Goal: Communication & Community: Connect with others

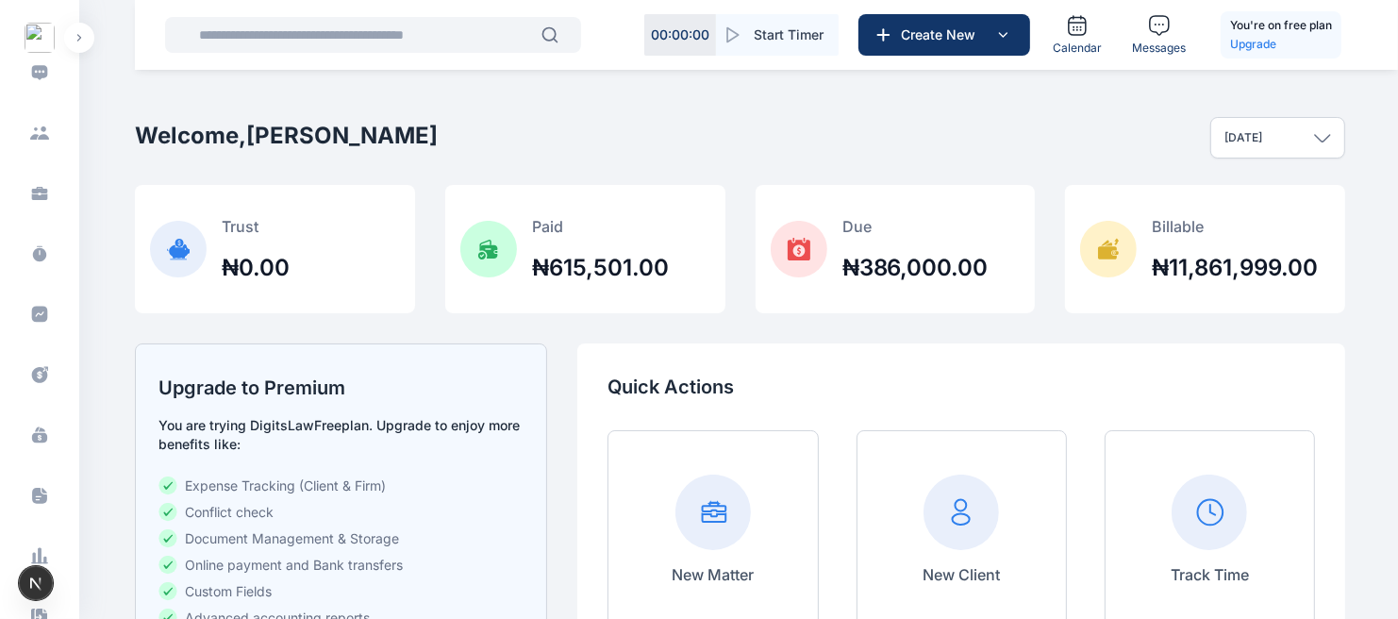
scroll to position [588, 0]
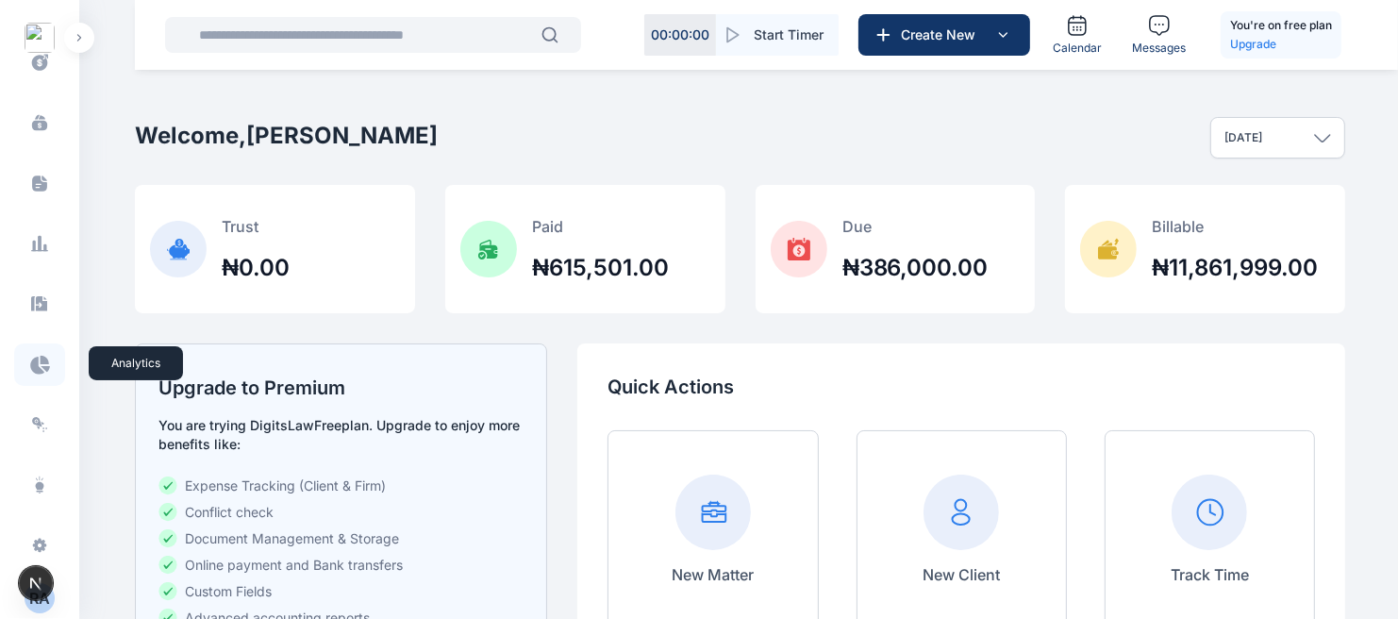
click at [40, 369] on icon at bounding box center [39, 365] width 21 height 20
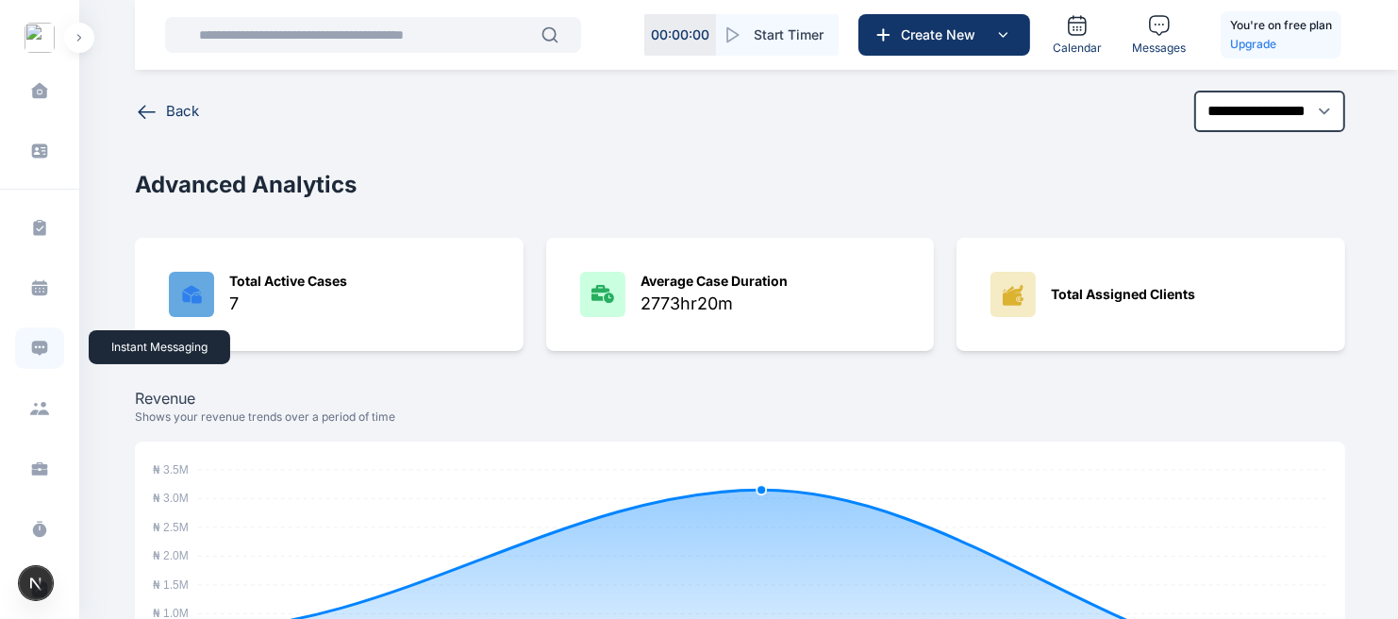
click at [25, 336] on span at bounding box center [39, 347] width 49 height 41
click at [35, 337] on span at bounding box center [39, 347] width 49 height 41
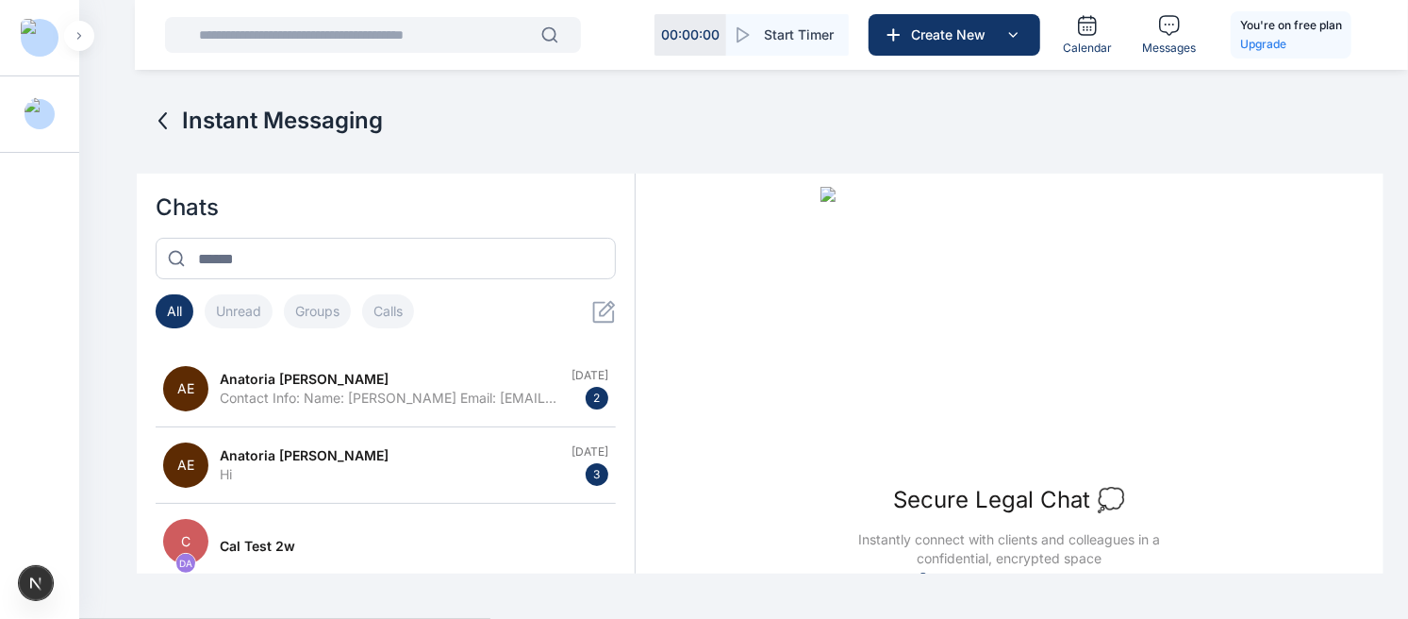
click at [77, 40] on button "button" at bounding box center [79, 36] width 30 height 30
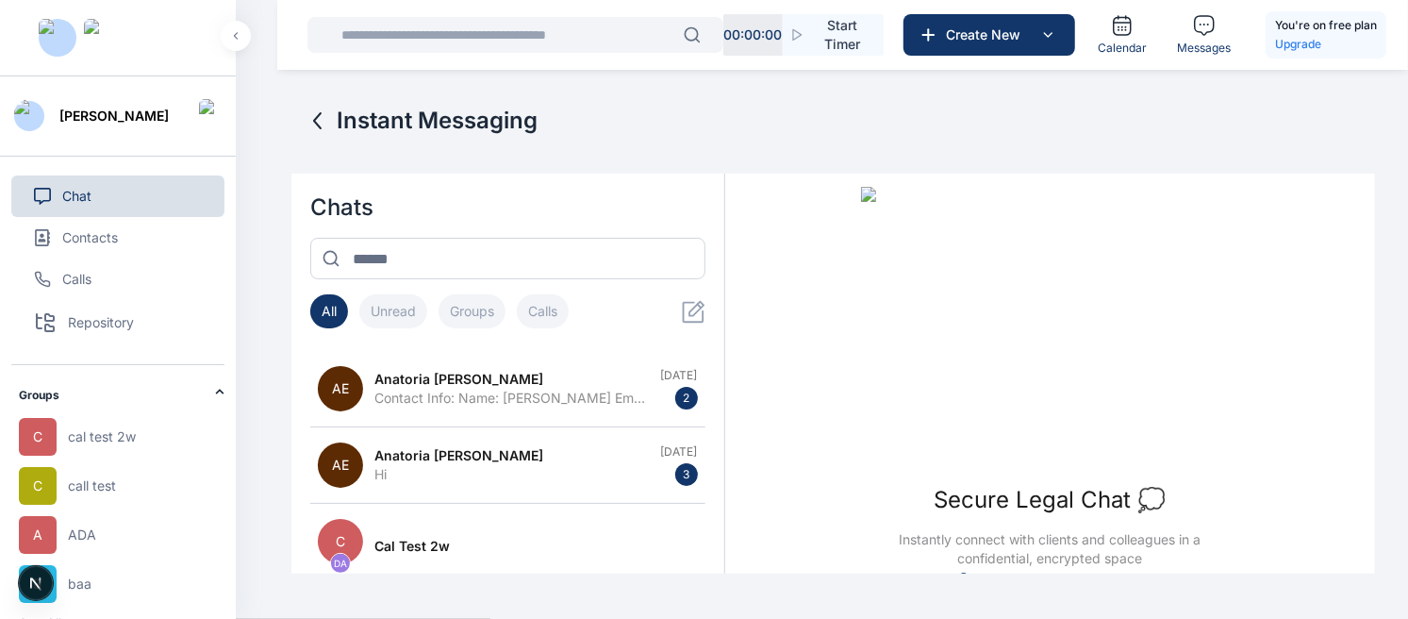
click at [536, 313] on button "Calls" at bounding box center [543, 311] width 52 height 34
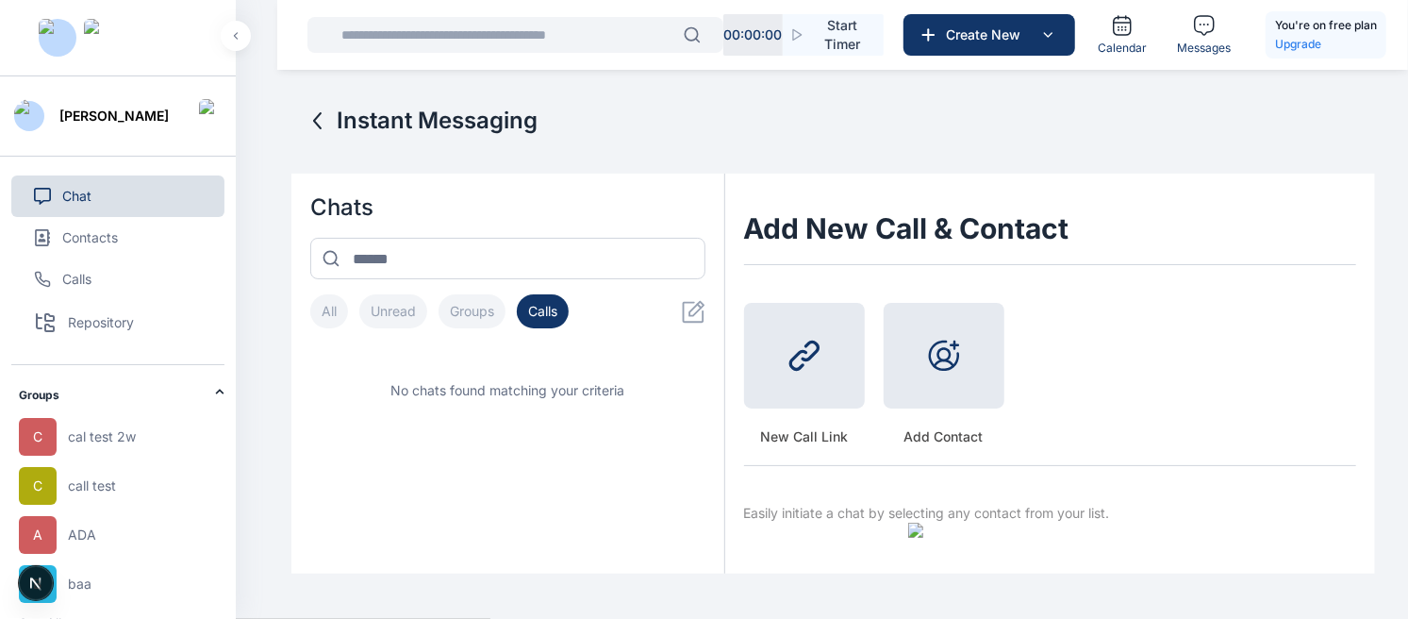
click at [186, 202] on button "Chat" at bounding box center [117, 195] width 213 height 41
click at [334, 315] on button "All" at bounding box center [329, 311] width 38 height 34
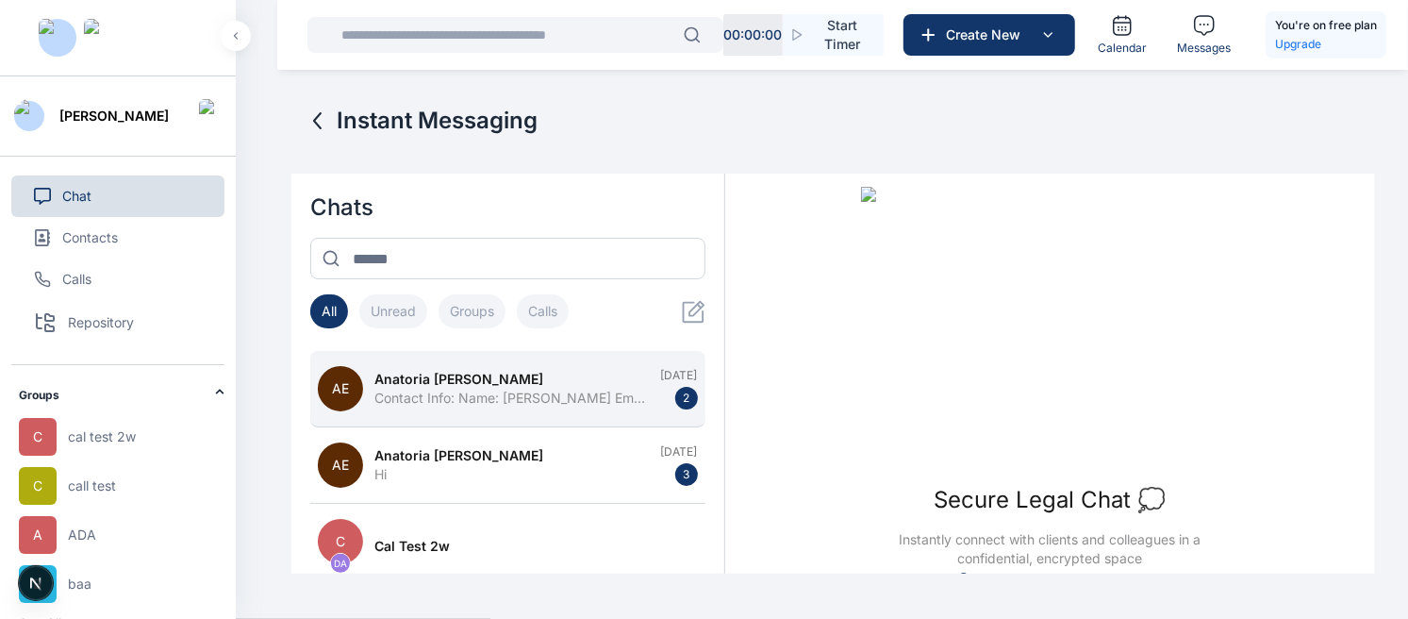
click at [419, 374] on span "Anatoria [PERSON_NAME]" at bounding box center [458, 379] width 169 height 19
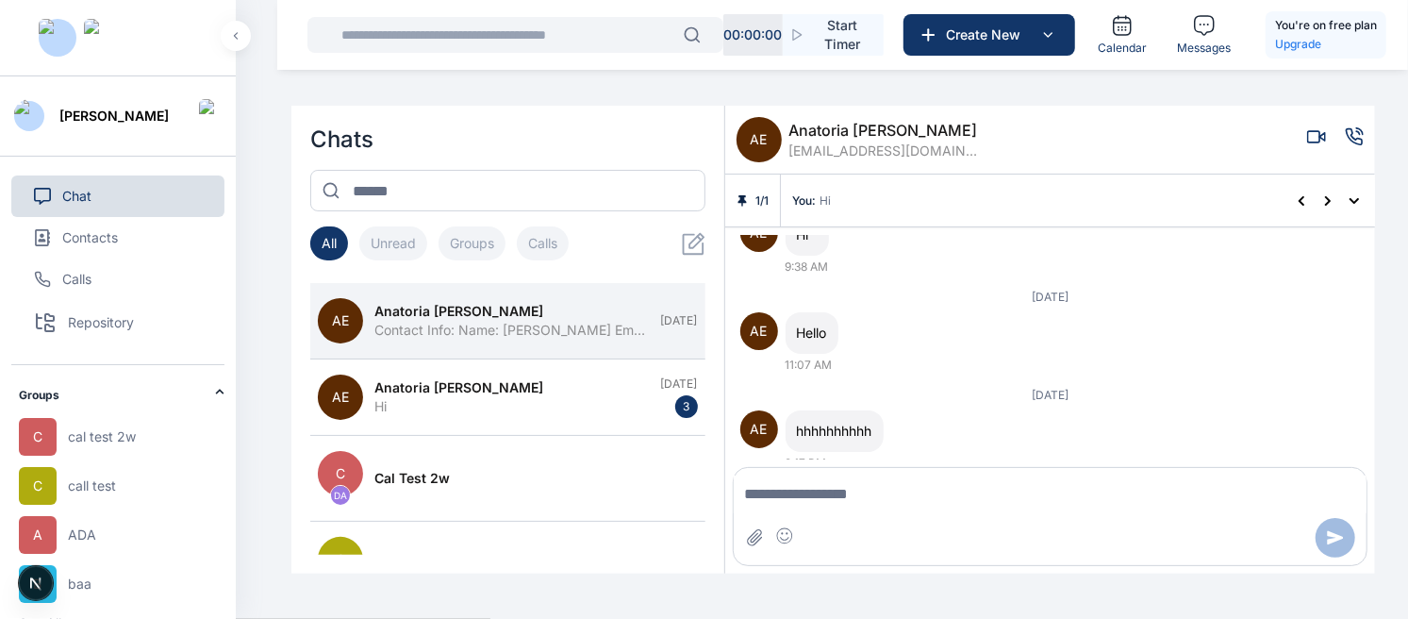
scroll to position [1507, 0]
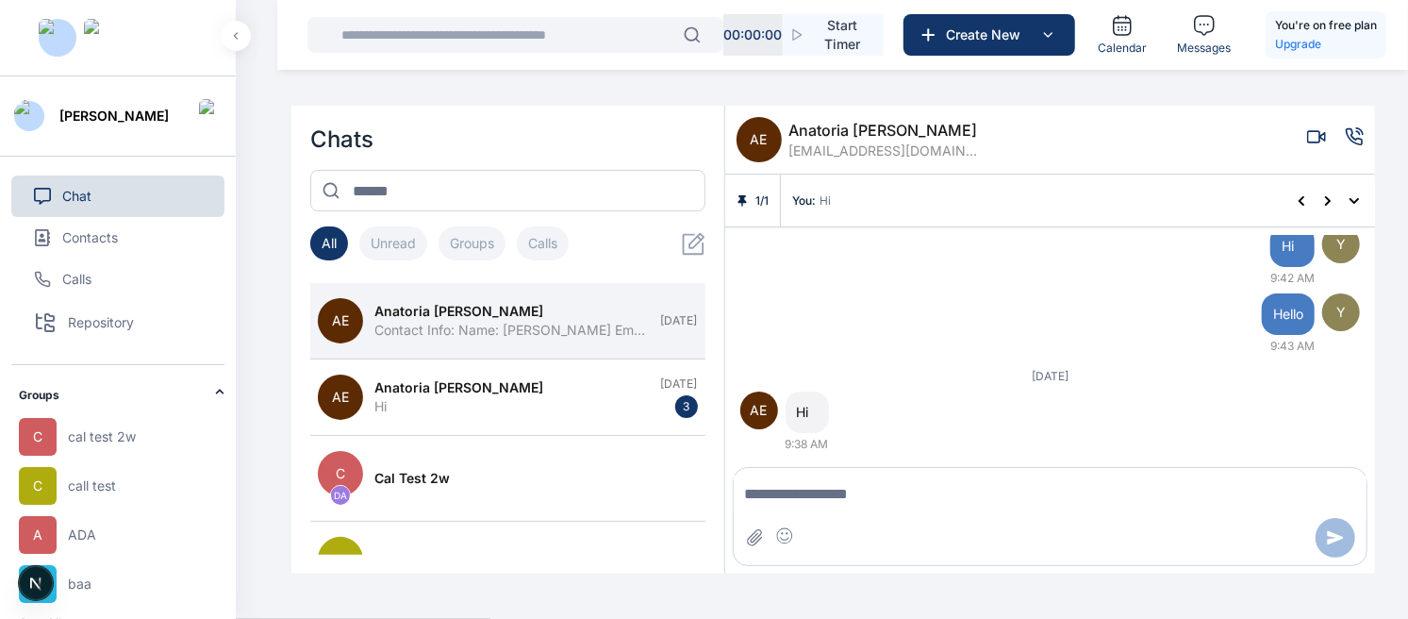
click at [229, 43] on button "button" at bounding box center [236, 36] width 30 height 30
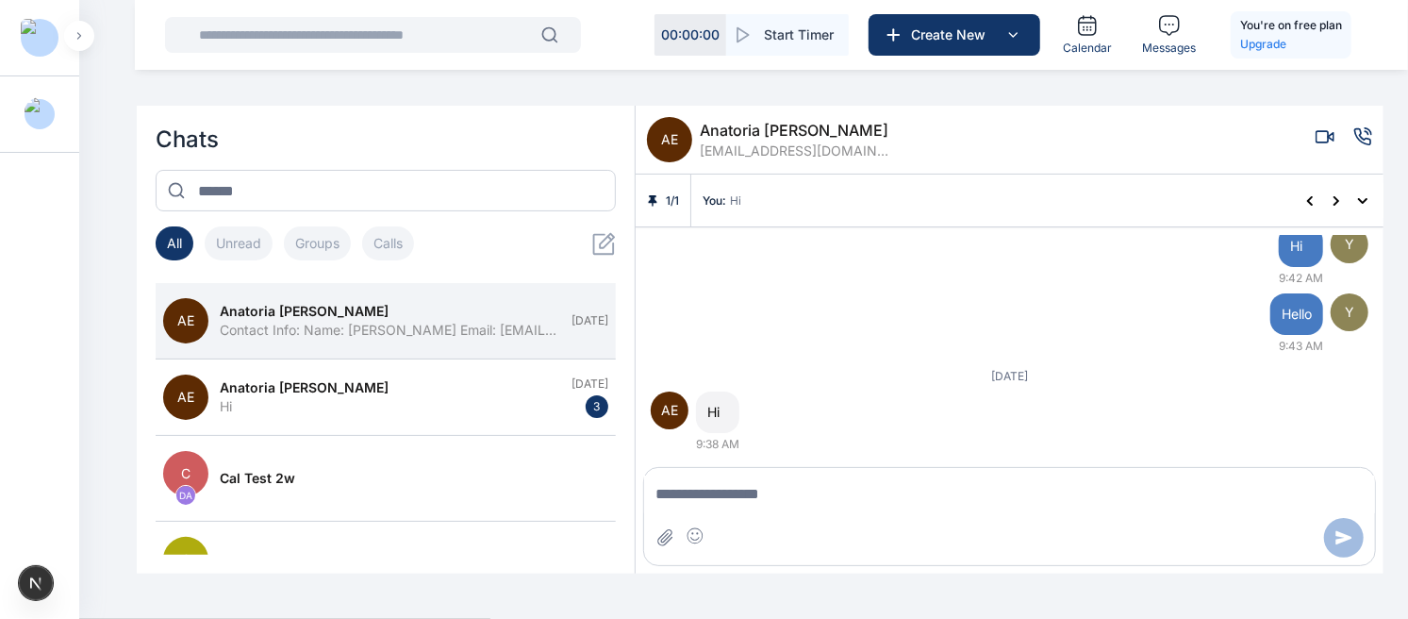
click at [36, 117] on img at bounding box center [40, 114] width 30 height 34
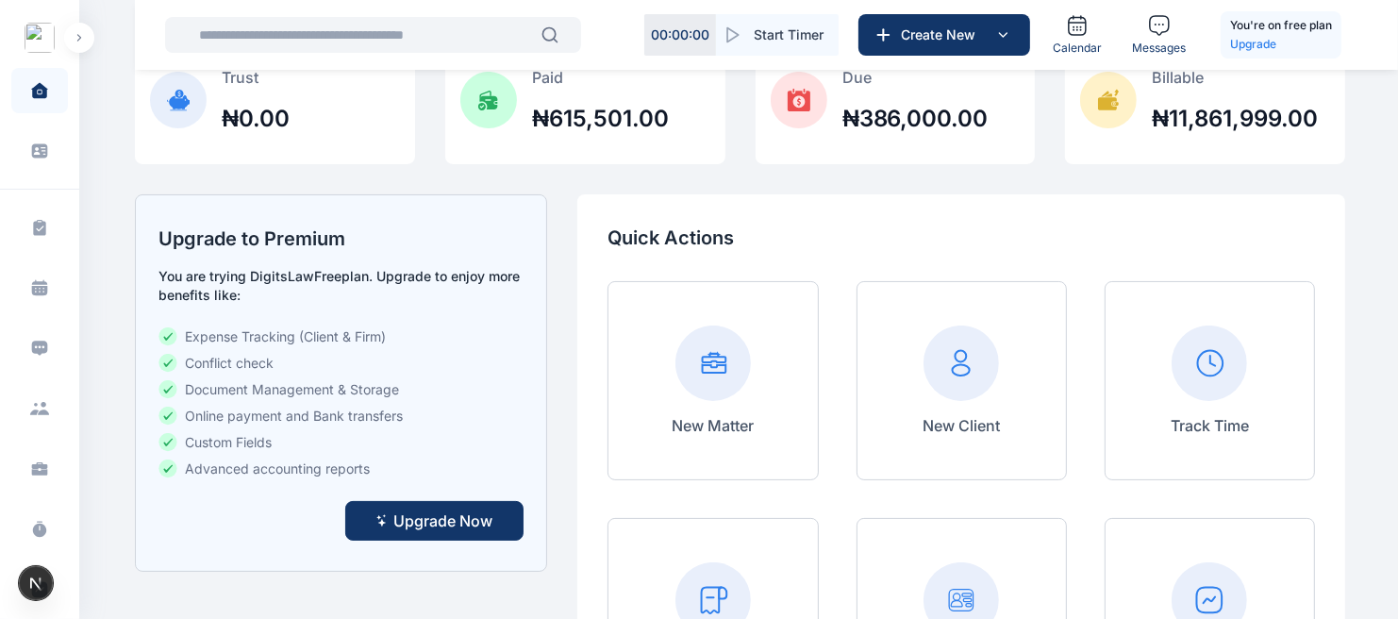
scroll to position [151, 0]
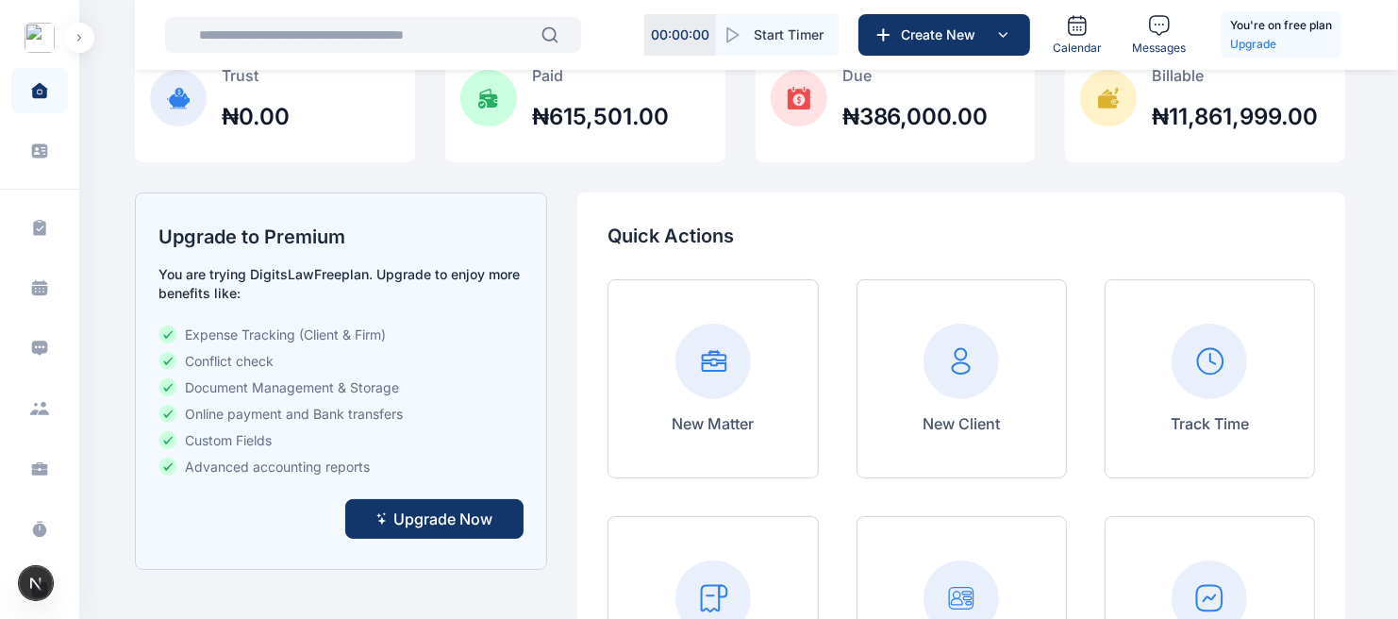
drag, startPoint x: 158, startPoint y: 274, endPoint x: 325, endPoint y: 299, distance: 168.7
click at [325, 299] on p "You are trying DigitsLaw Free plan. Upgrade to enjoy more benefits like:" at bounding box center [340, 284] width 365 height 38
copy p "You are trying DigitsLaw Free plan. Upgrade to enjoy more benefits like:"
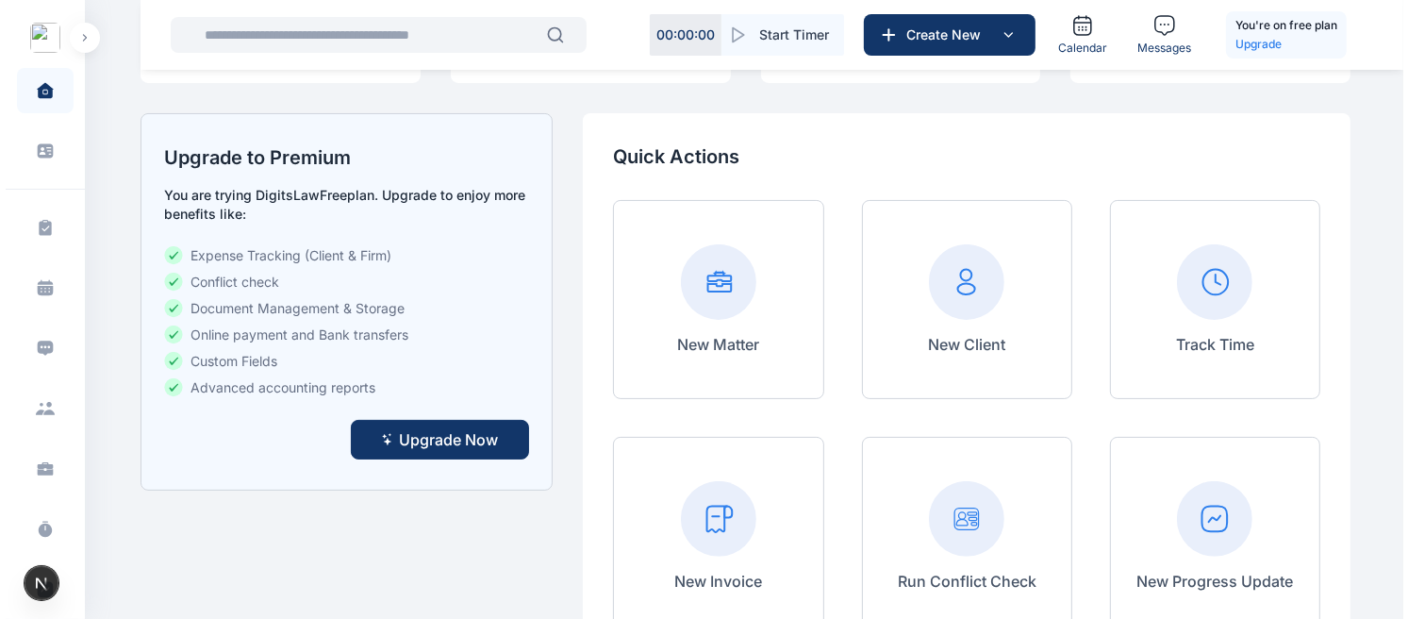
scroll to position [0, 0]
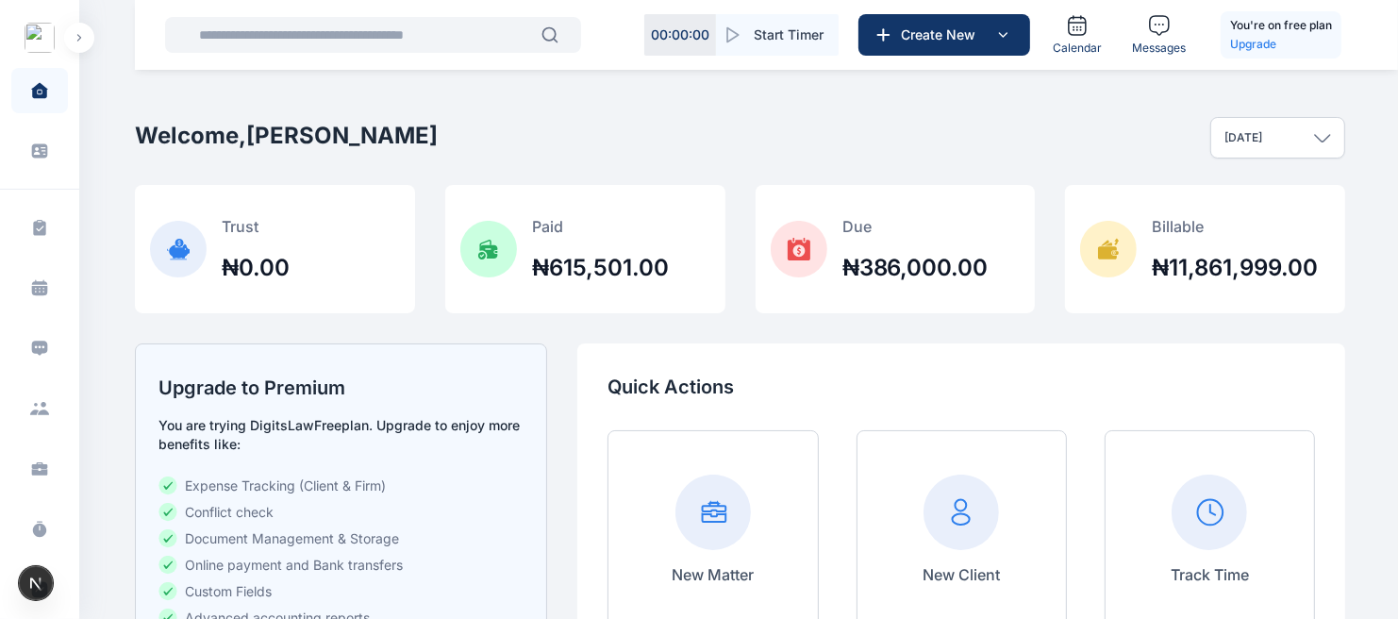
click at [183, 137] on h2 "Welcome, Roseline Aguda" at bounding box center [286, 136] width 303 height 30
copy h2 "Welcome"
click at [724, 100] on div "Welcome, Roseline Aguda Today Today This week This month This year All time Cus…" at bounding box center [740, 138] width 1210 height 94
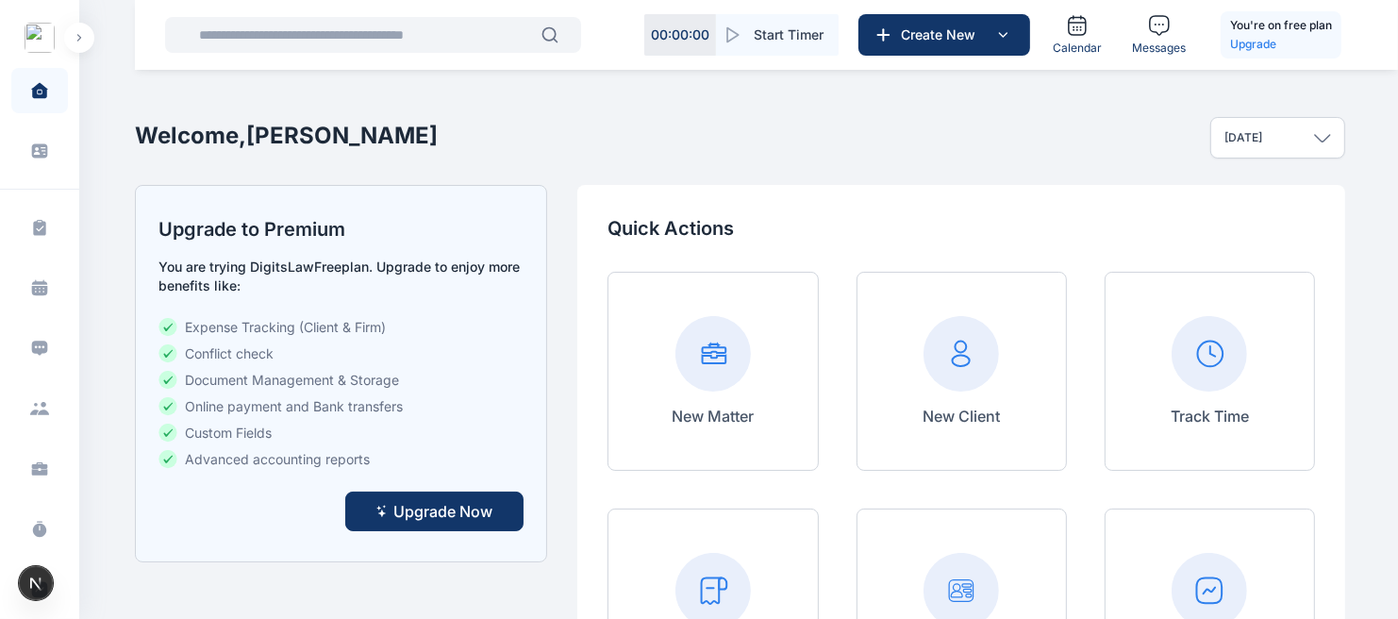
click at [41, 350] on icon at bounding box center [40, 347] width 16 height 14
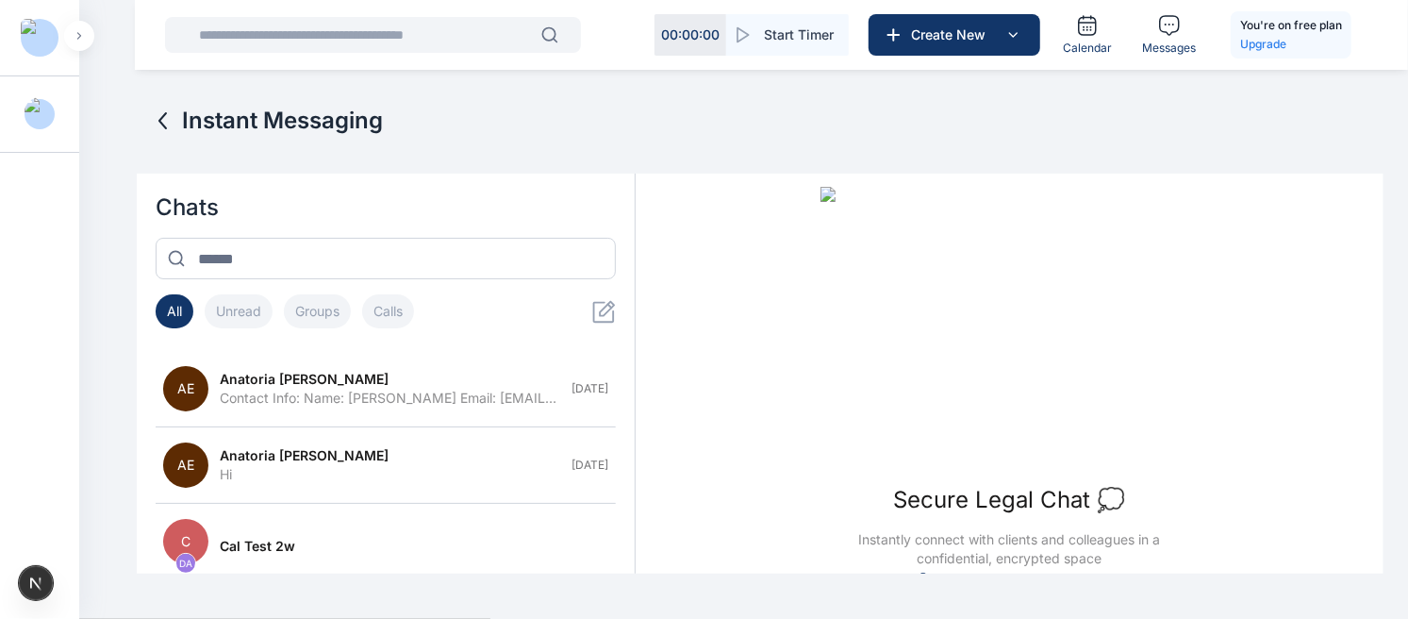
scroll to position [68, 0]
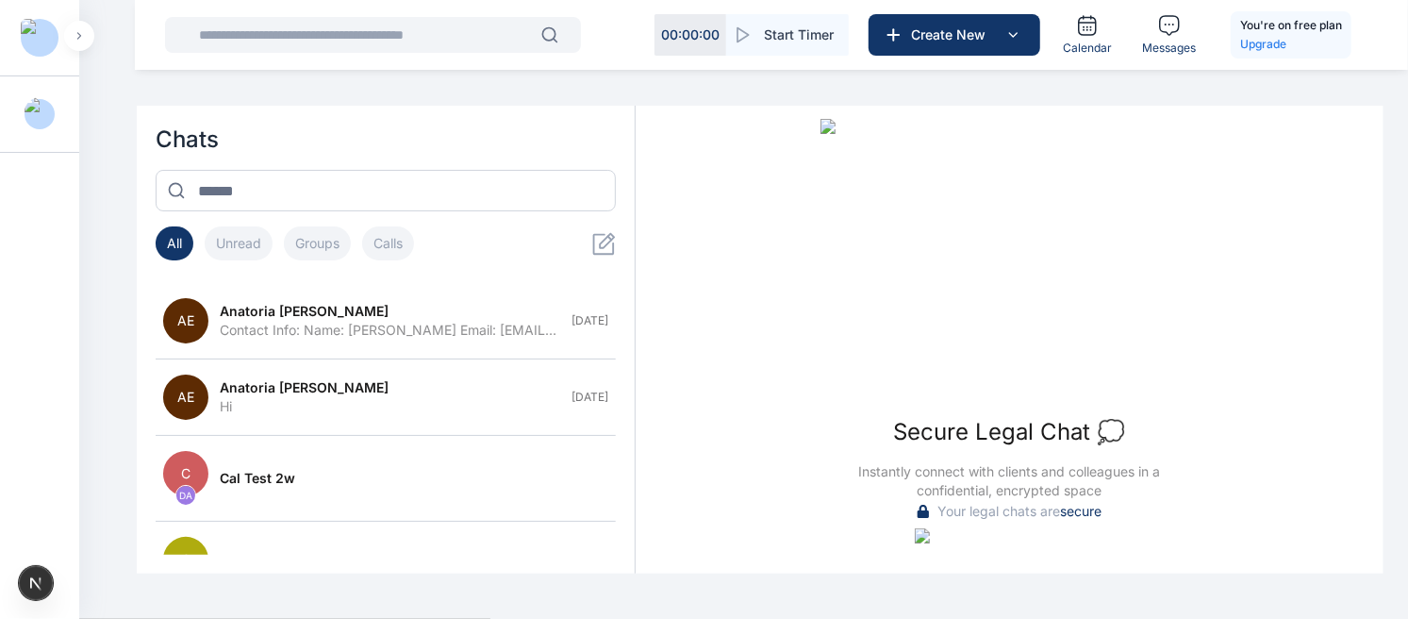
click at [949, 417] on h3 "Secure Legal Chat 💭" at bounding box center [1009, 432] width 232 height 30
click at [1199, 397] on div "Secure Legal Chat 💭 Instantly connect with clients and colleagues in a confiden…" at bounding box center [1010, 309] width 748 height 385
click at [958, 462] on span "Instantly connect with clients and colleagues in a confidential, encrypted space" at bounding box center [1009, 481] width 362 height 38
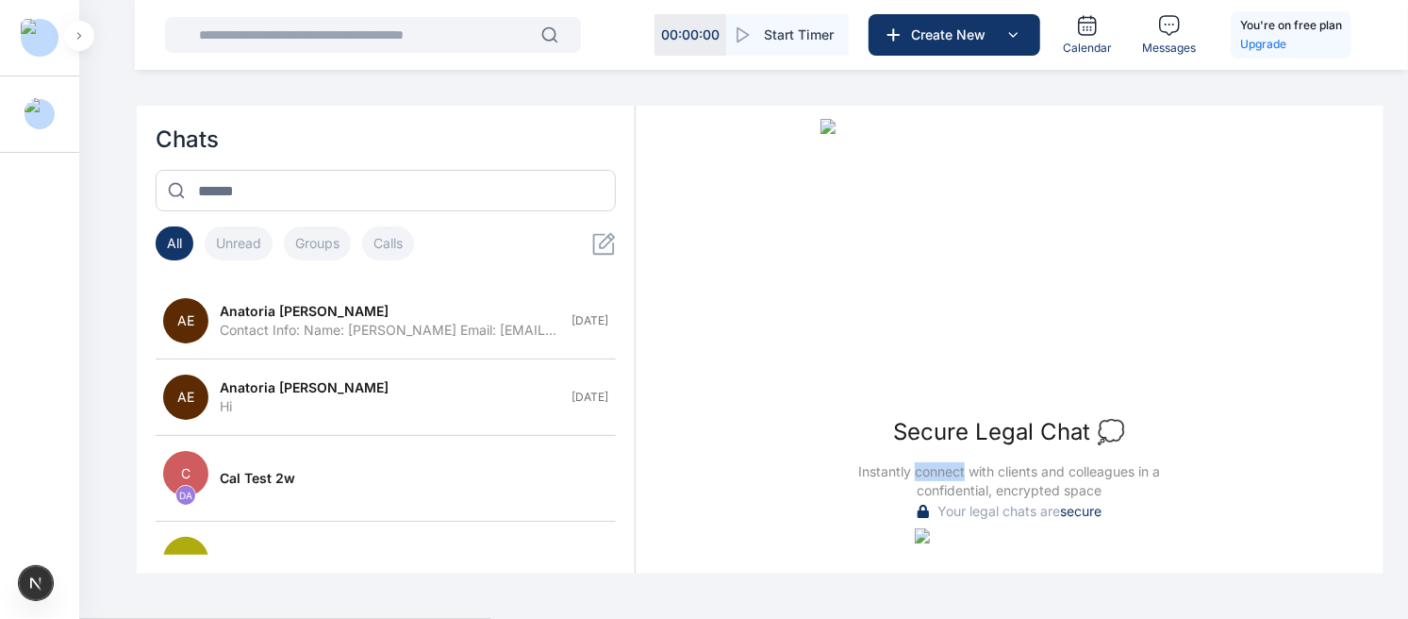
click at [958, 462] on span "Instantly connect with clients and colleagues in a confidential, encrypted space" at bounding box center [1009, 481] width 362 height 38
copy div "Instantly connect with clients and colleagues in a confidential, encrypted space"
click at [689, 87] on div "Instant Messaging" at bounding box center [760, 72] width 1247 height 68
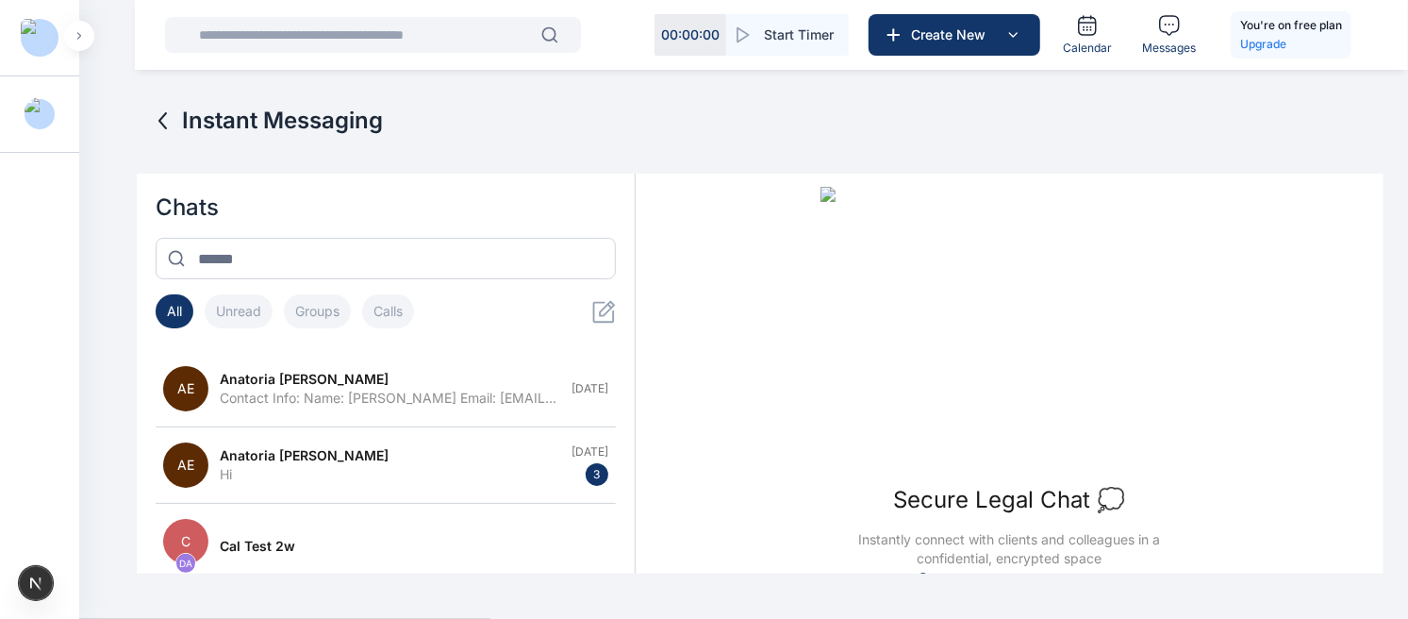
click at [80, 34] on icon "button" at bounding box center [79, 36] width 6 height 8
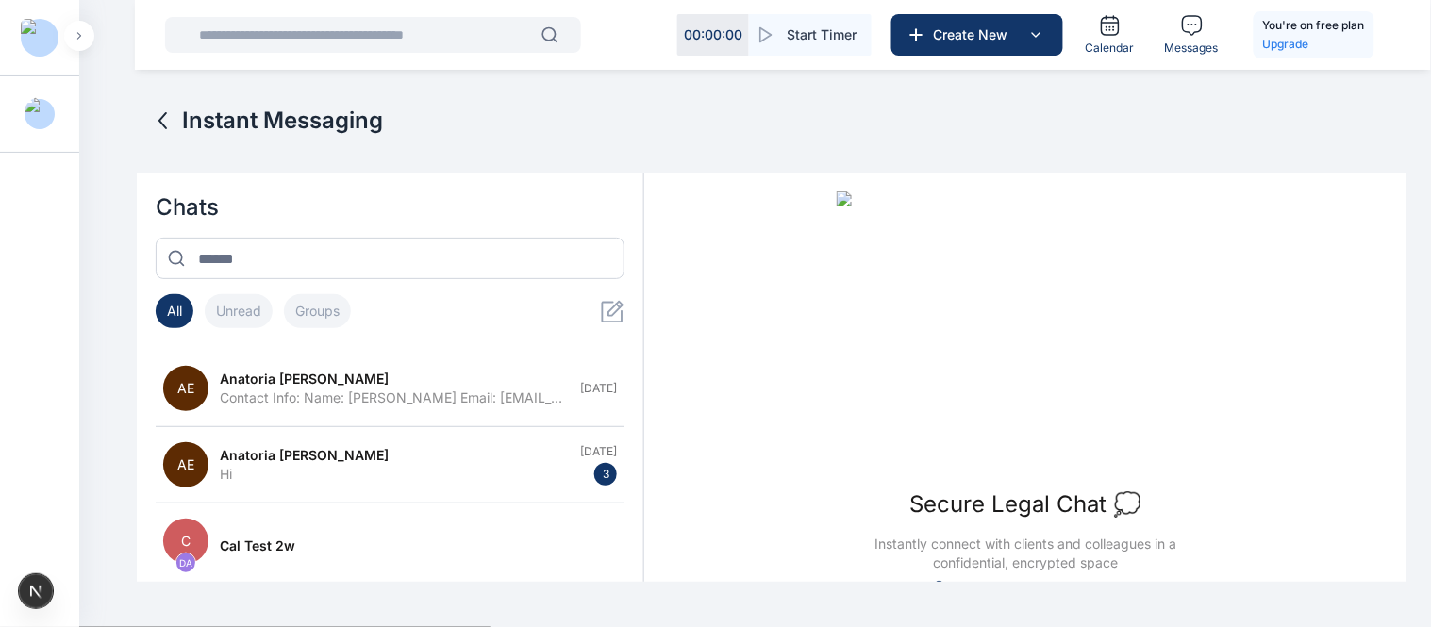
click at [71, 35] on button "button" at bounding box center [79, 36] width 30 height 30
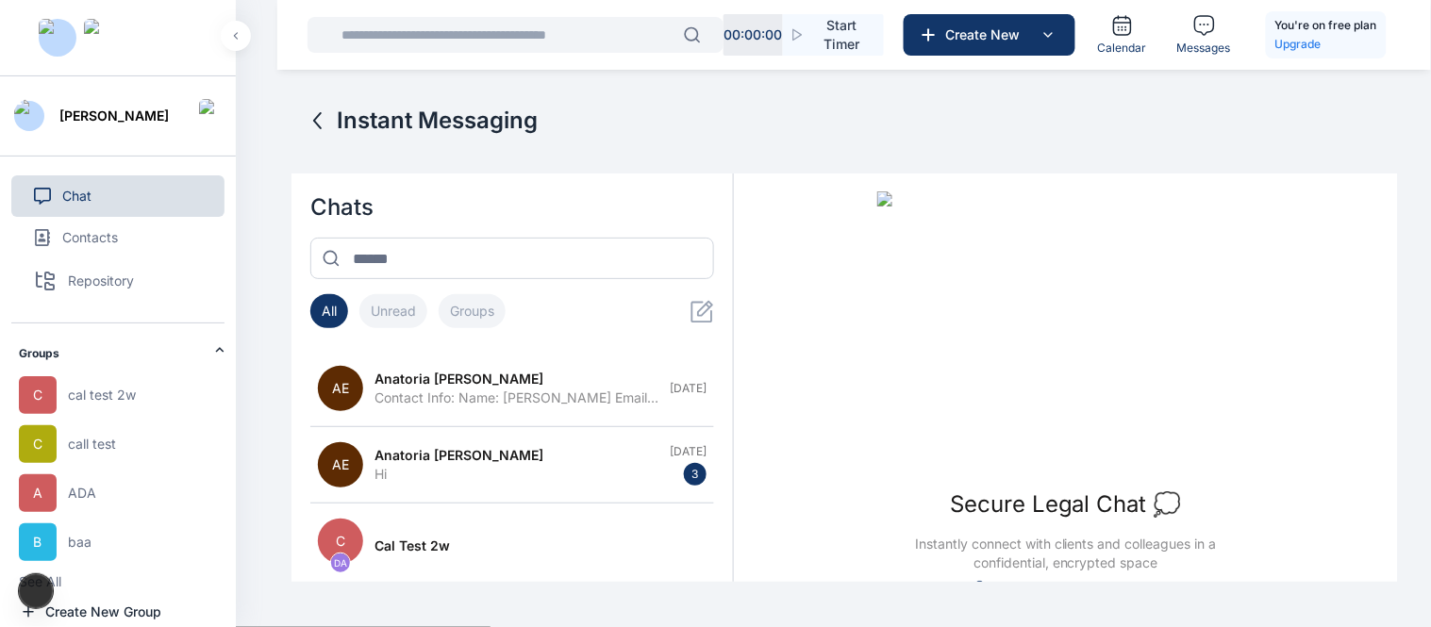
click at [120, 199] on button "Chat" at bounding box center [117, 195] width 213 height 41
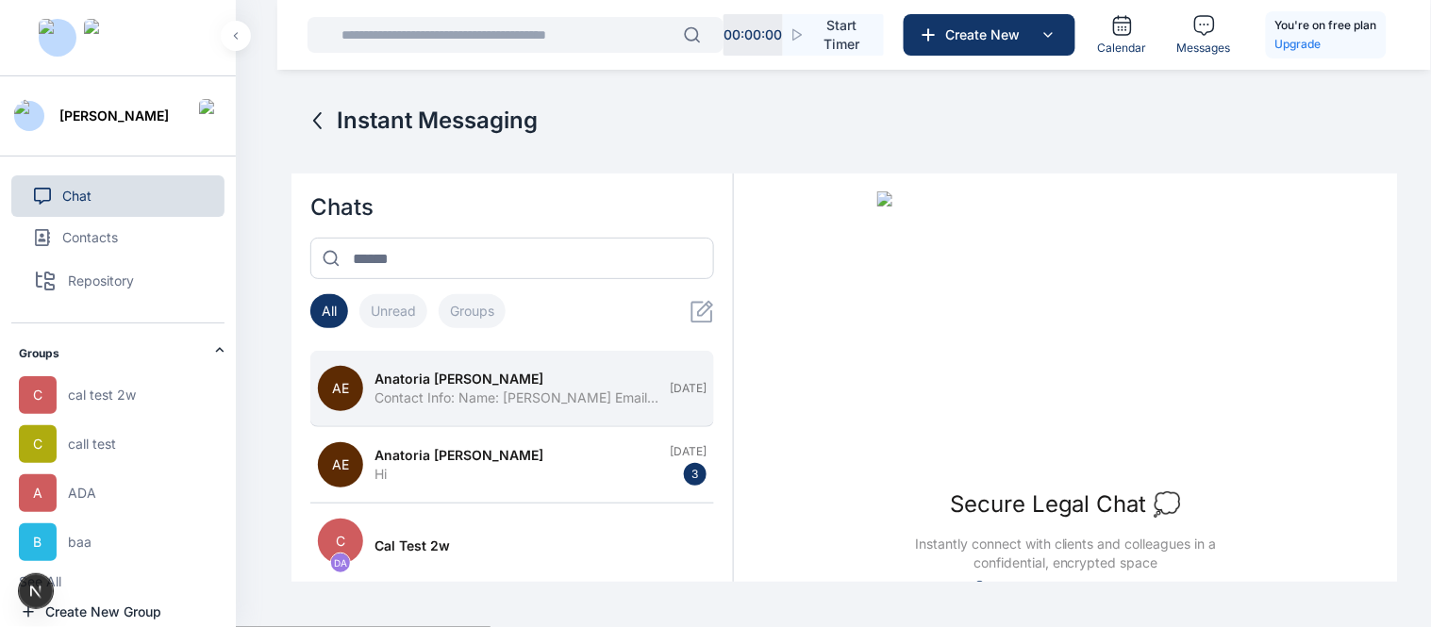
click at [388, 370] on span "Anatoria [PERSON_NAME]" at bounding box center [458, 379] width 169 height 19
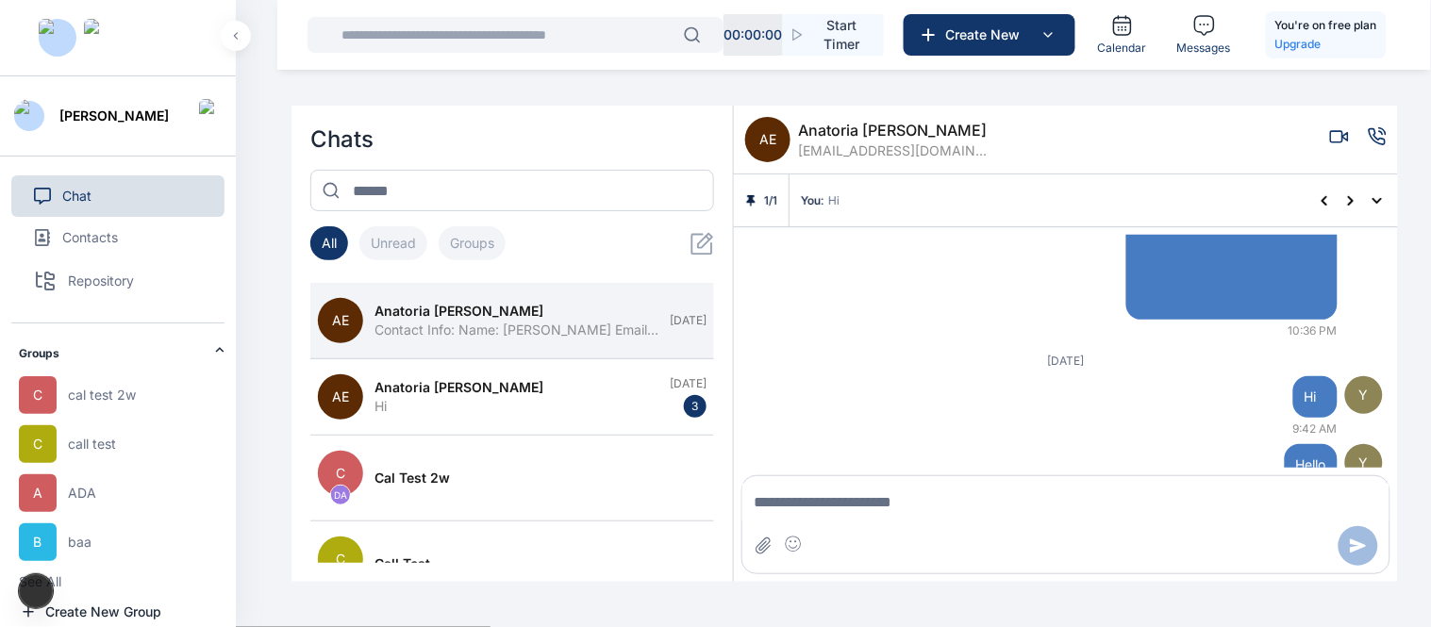
scroll to position [1500, 0]
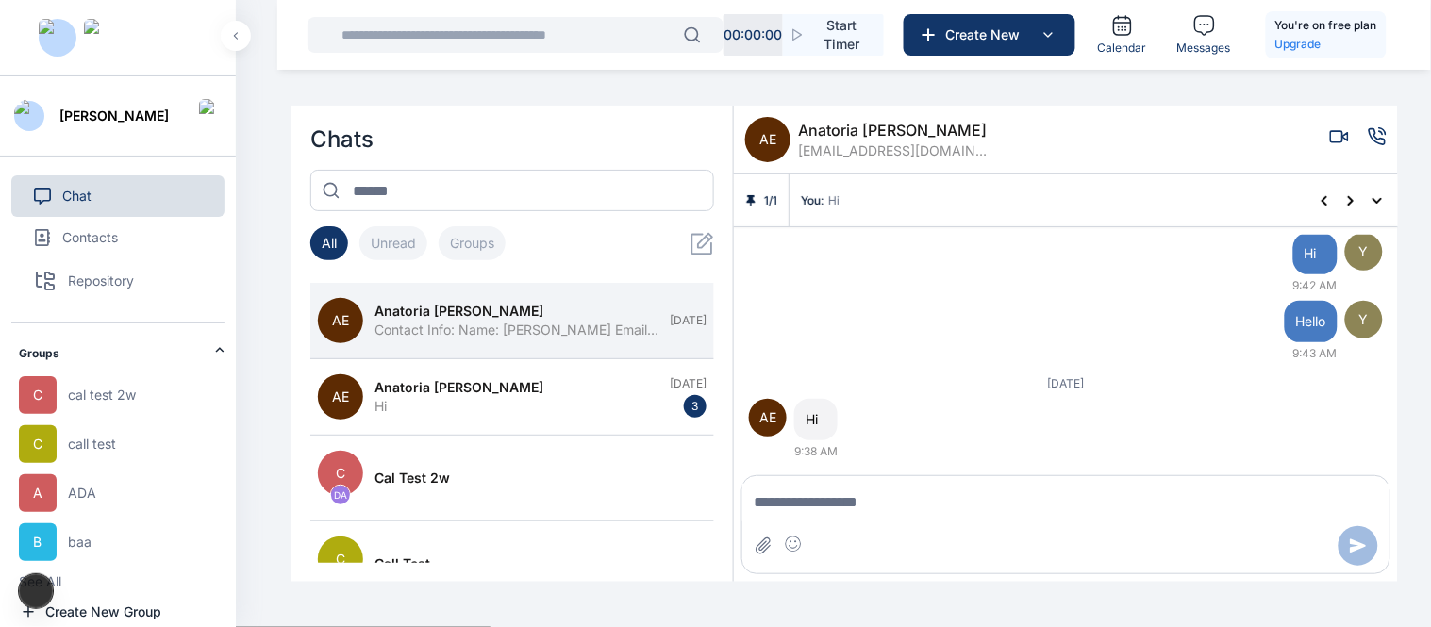
click at [243, 39] on button "button" at bounding box center [236, 36] width 30 height 30
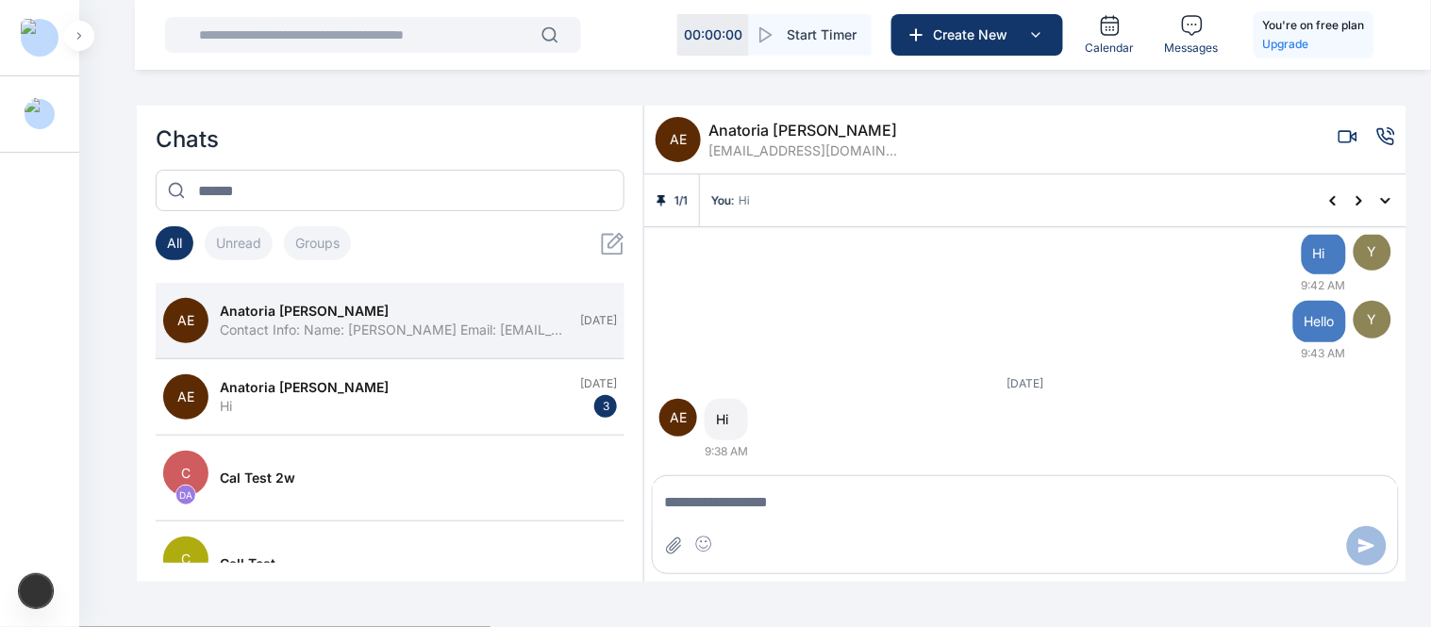
click at [31, 102] on img at bounding box center [40, 114] width 30 height 34
click at [34, 35] on img at bounding box center [40, 38] width 38 height 38
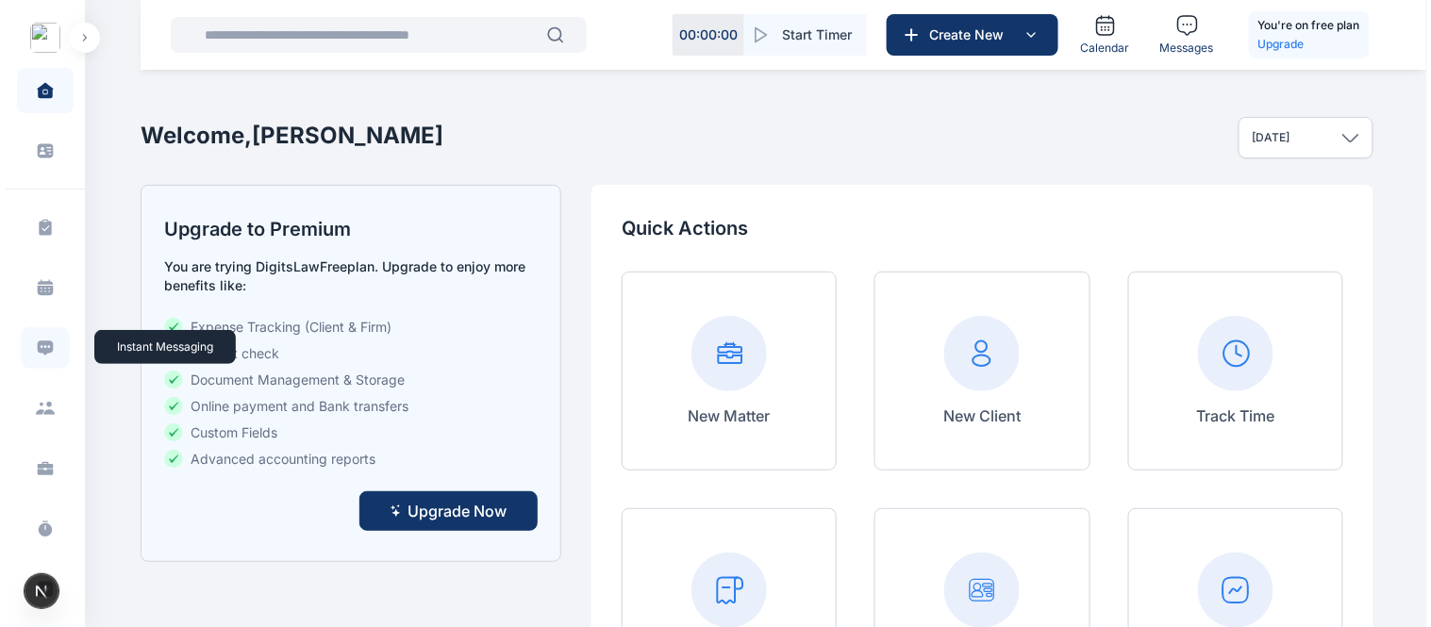
scroll to position [41, 0]
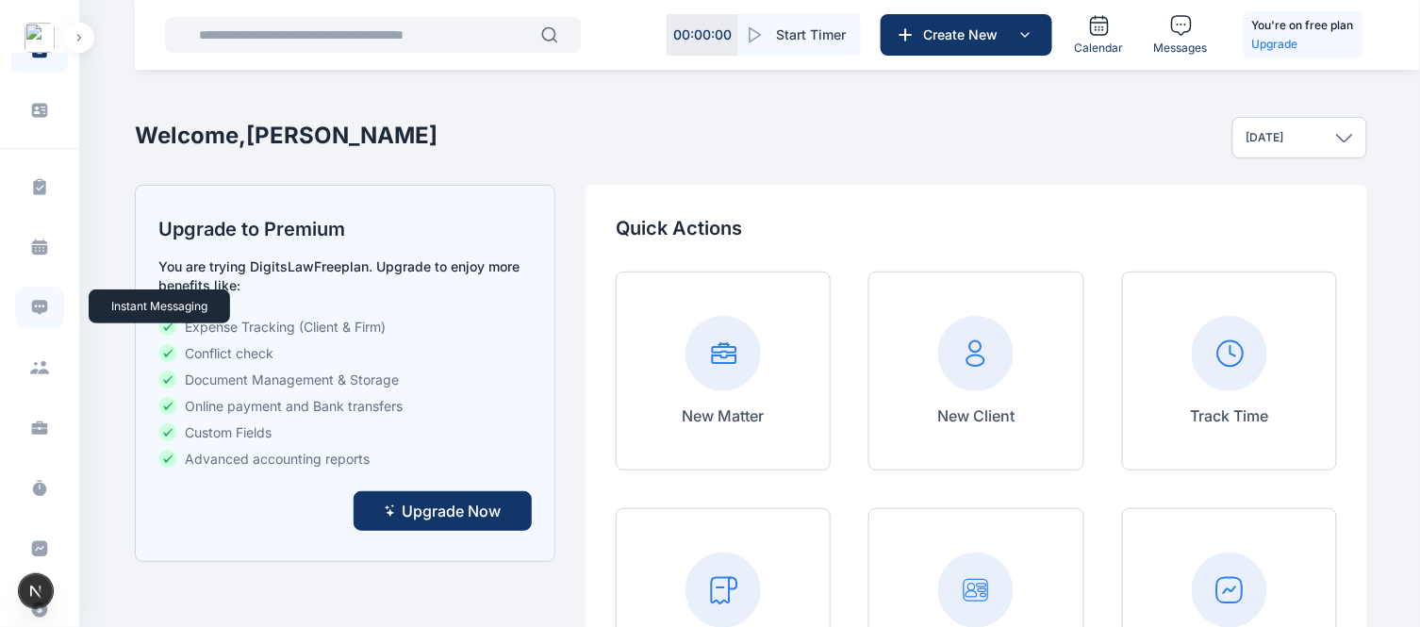
click at [30, 309] on icon at bounding box center [39, 307] width 19 height 19
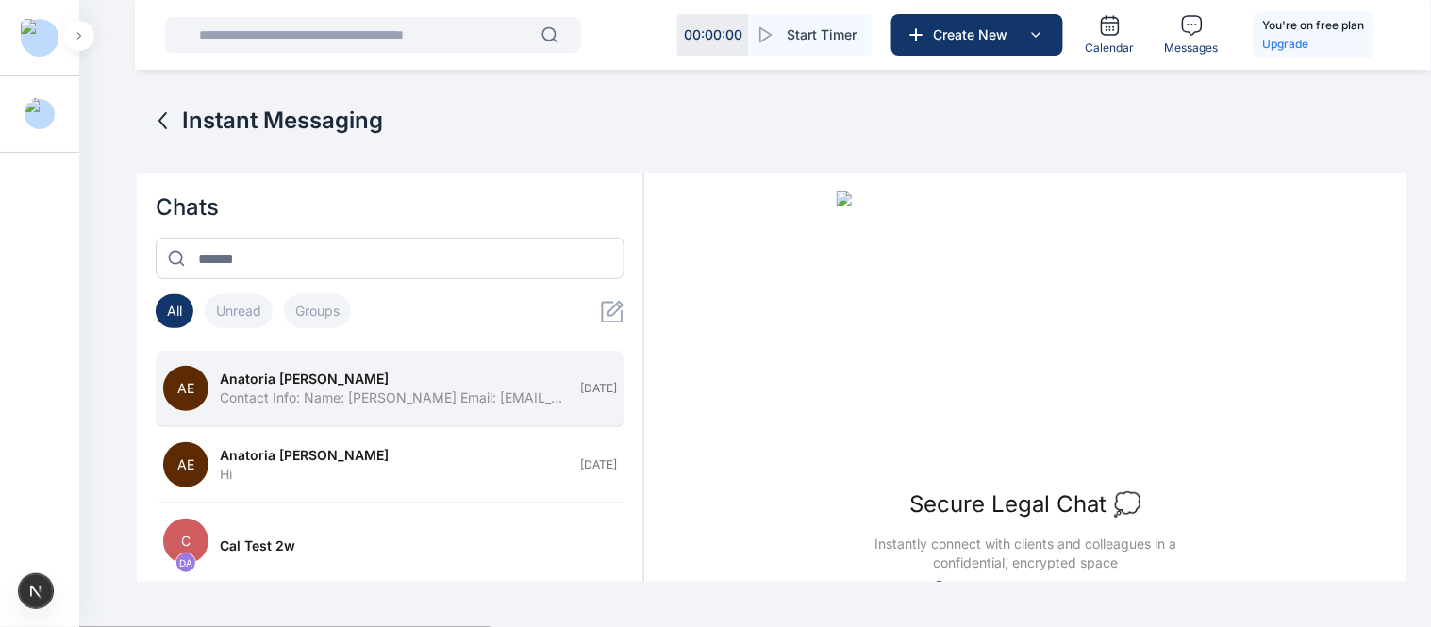
click at [268, 375] on span "Anatoria [PERSON_NAME]" at bounding box center [304, 379] width 169 height 19
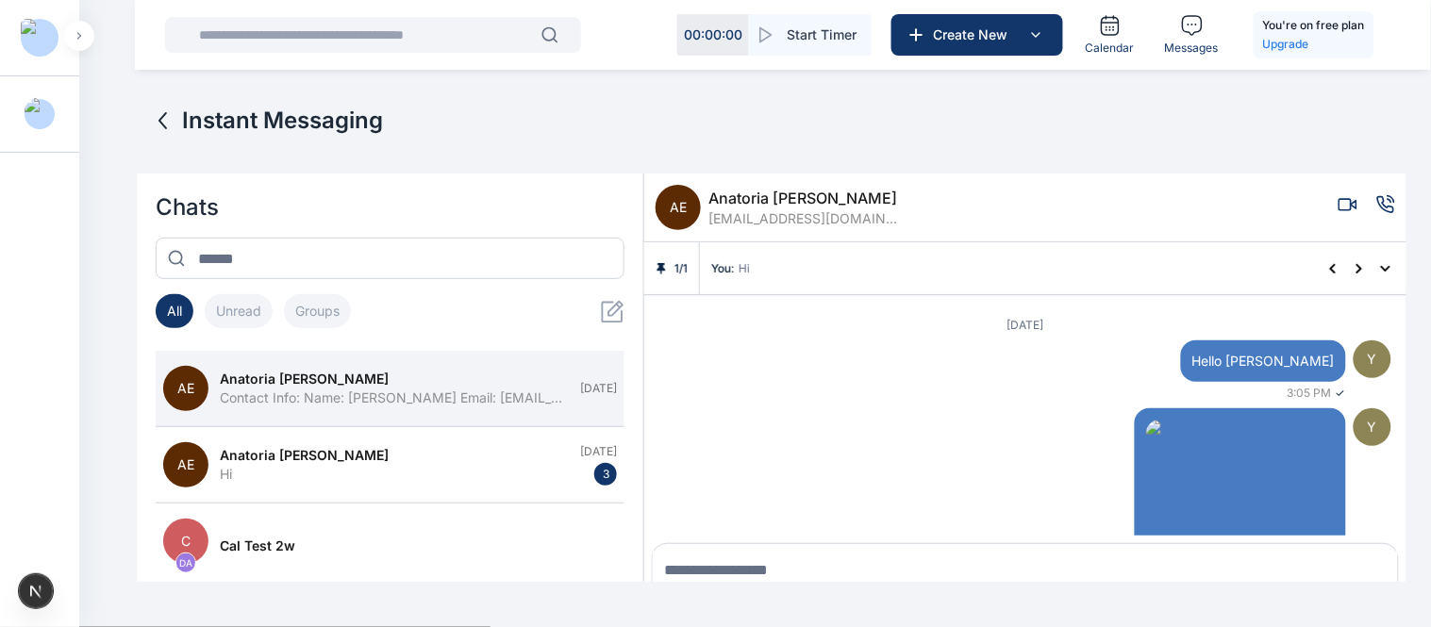
scroll to position [68, 0]
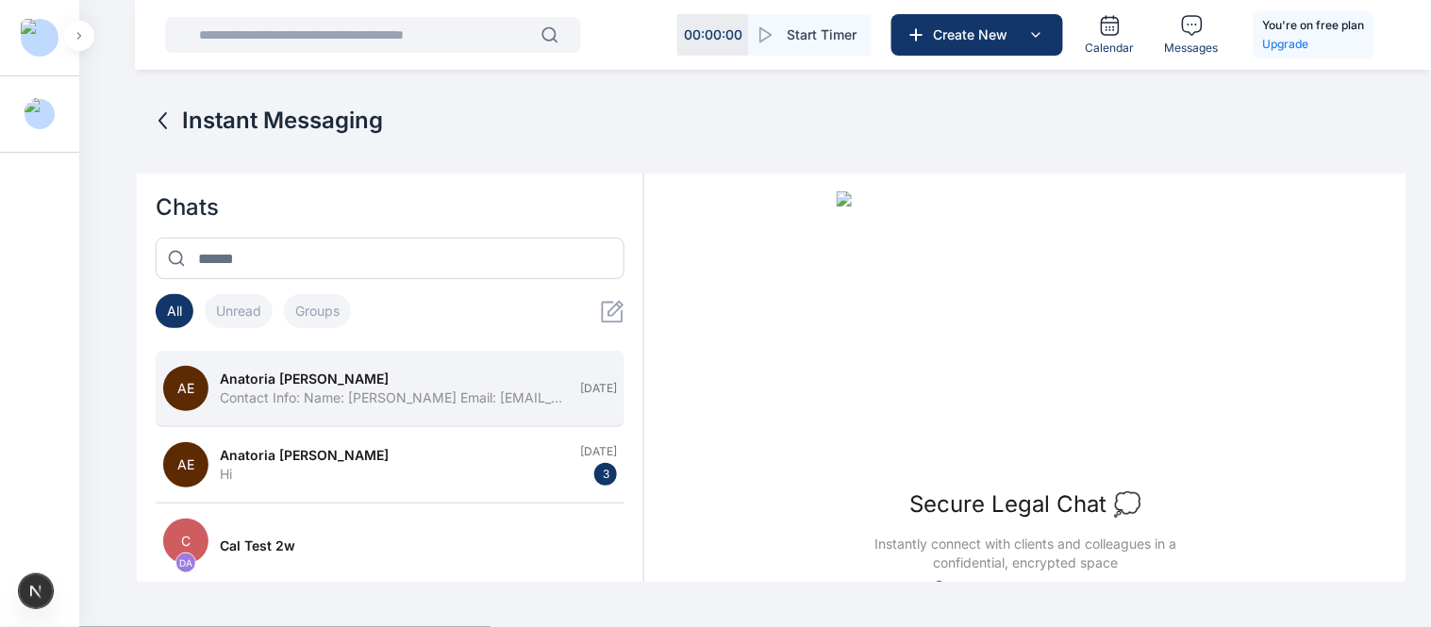
click at [277, 383] on span "Anatoria [PERSON_NAME]" at bounding box center [304, 379] width 169 height 19
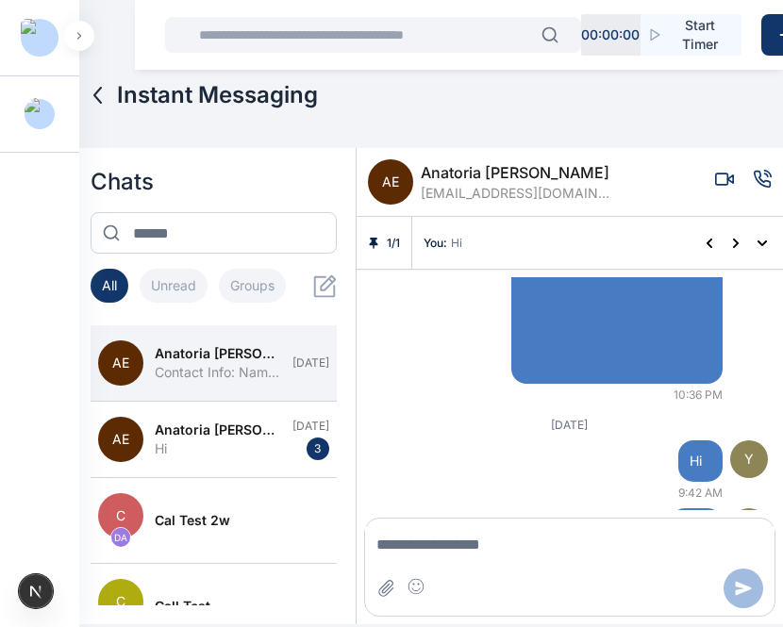
scroll to position [26, 0]
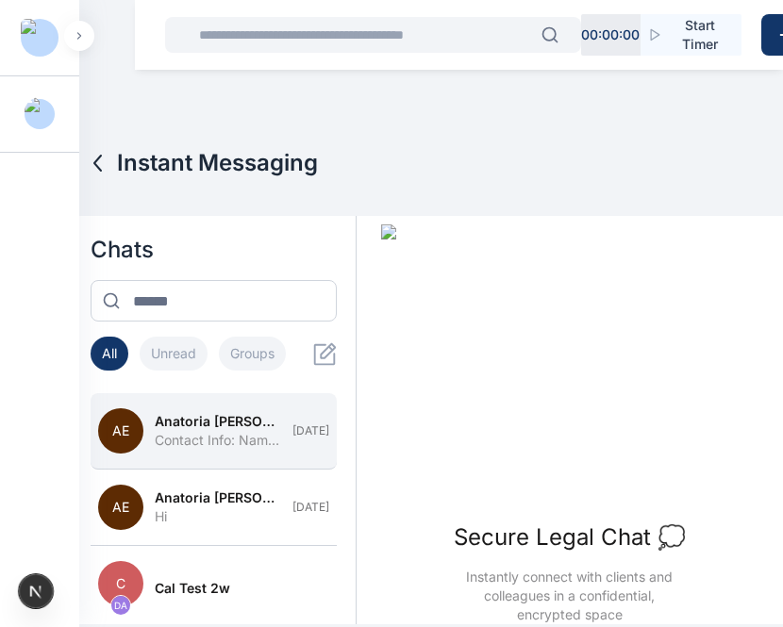
click at [206, 421] on span "Anatoria [PERSON_NAME]" at bounding box center [217, 421] width 125 height 19
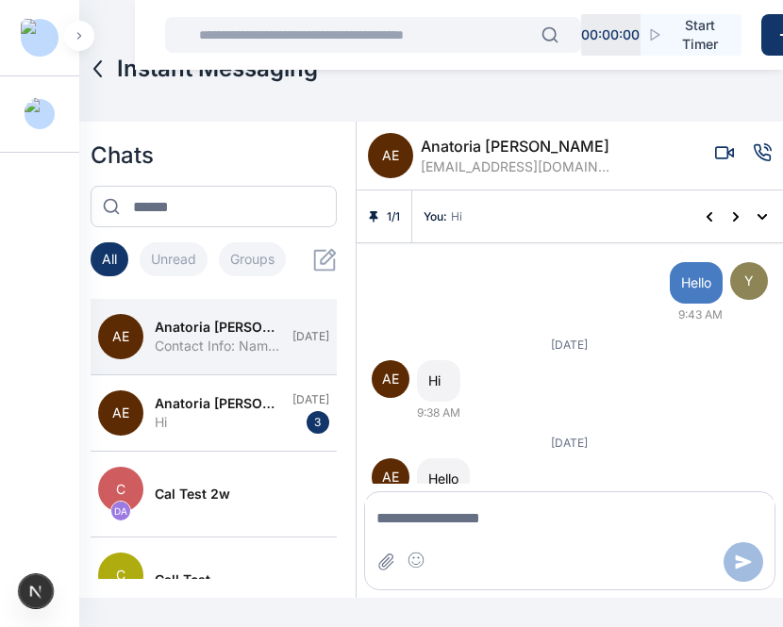
scroll to position [1556, 0]
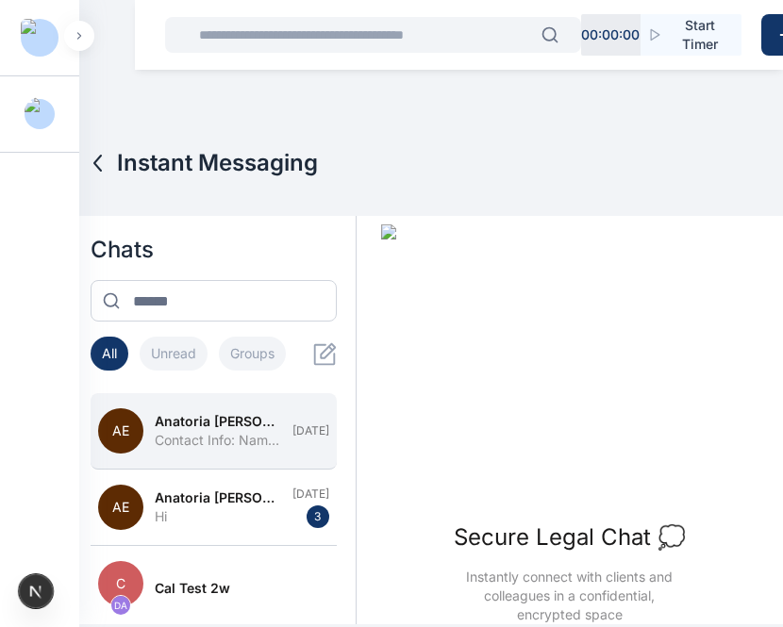
click at [187, 428] on span "Anatoria [PERSON_NAME]" at bounding box center [217, 421] width 125 height 19
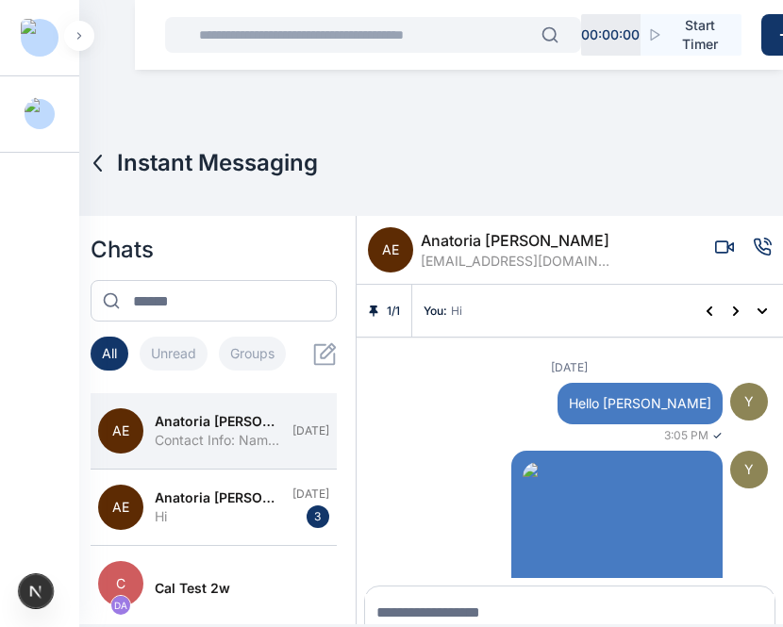
scroll to position [26, 0]
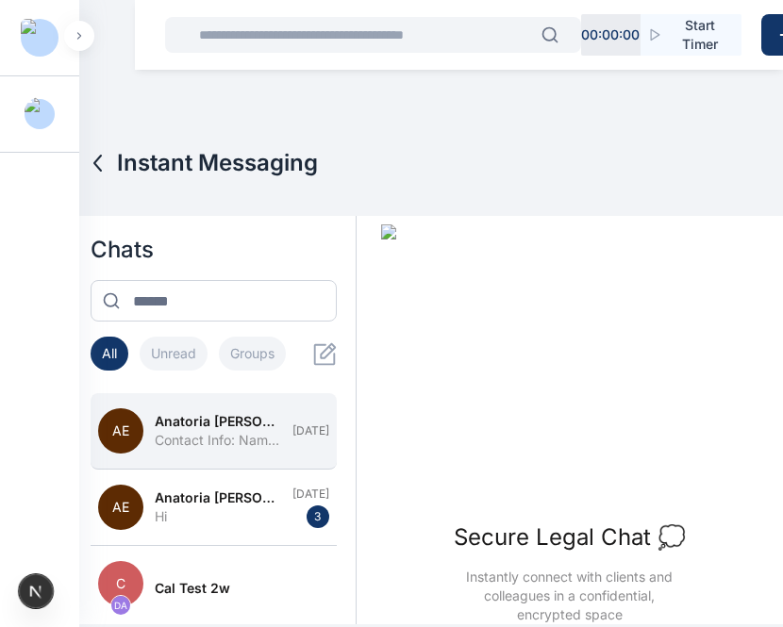
click at [186, 412] on span "Anatoria [PERSON_NAME]" at bounding box center [217, 421] width 125 height 19
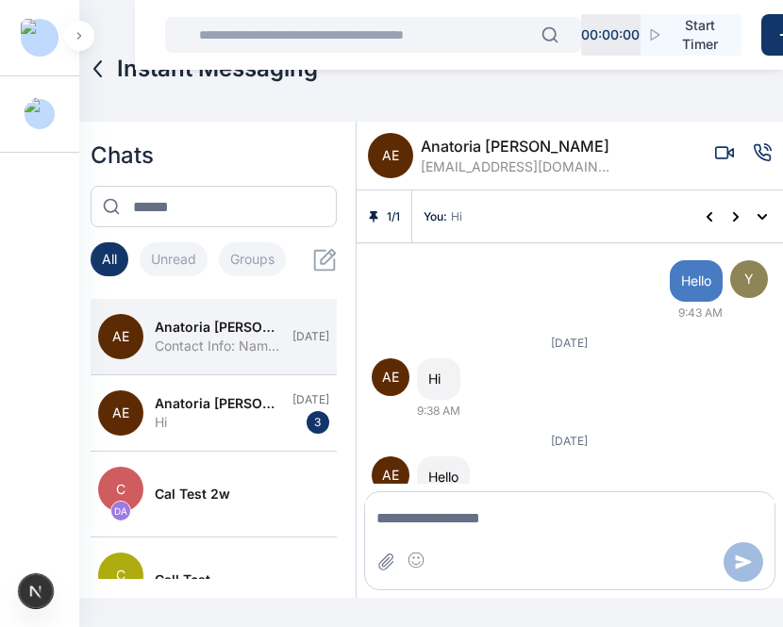
click at [715, 149] on icon "Video call" at bounding box center [724, 152] width 19 height 19
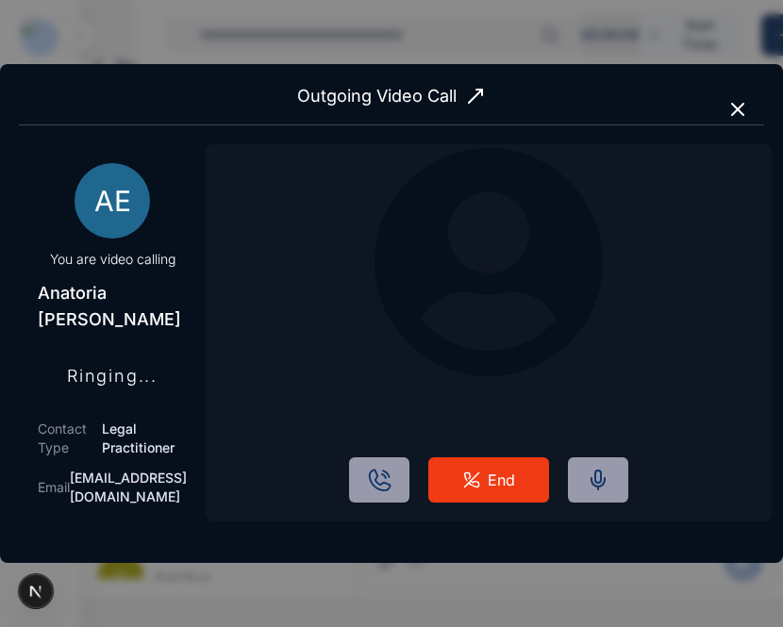
click at [707, 149] on div "End" at bounding box center [489, 332] width 566 height 377
click at [549, 473] on button "End" at bounding box center [488, 479] width 121 height 45
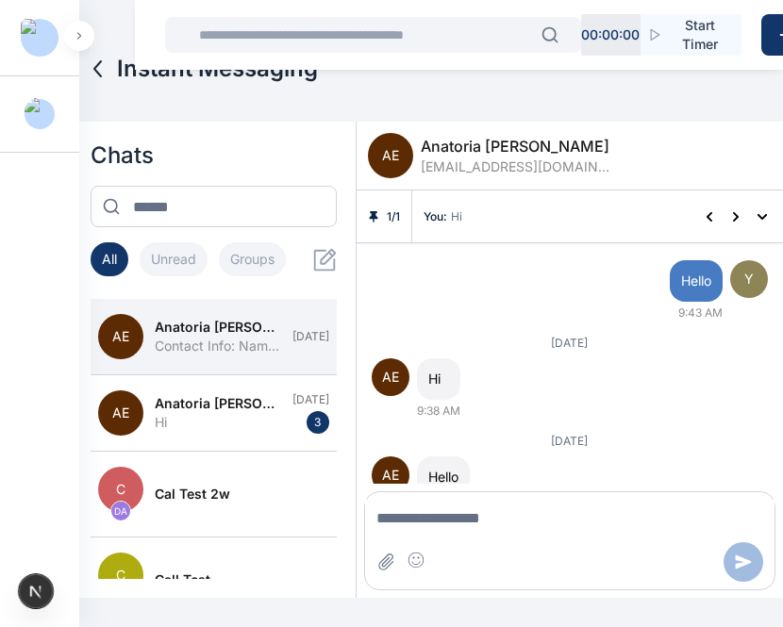
click at [39, 114] on img at bounding box center [40, 114] width 30 height 34
